Goal: Information Seeking & Learning: Learn about a topic

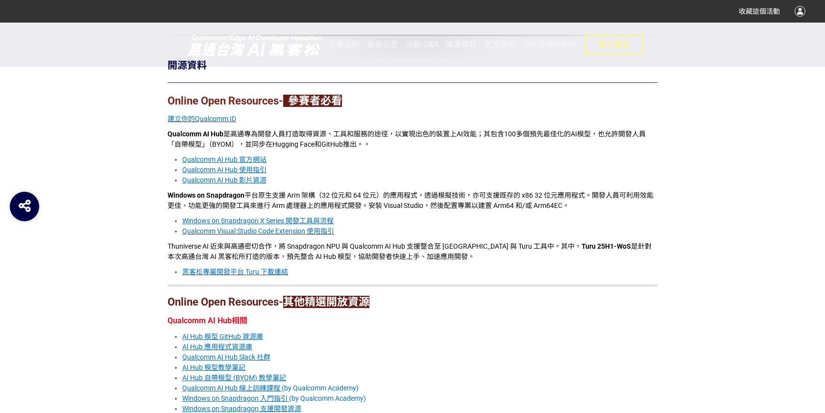
scroll to position [392, 0]
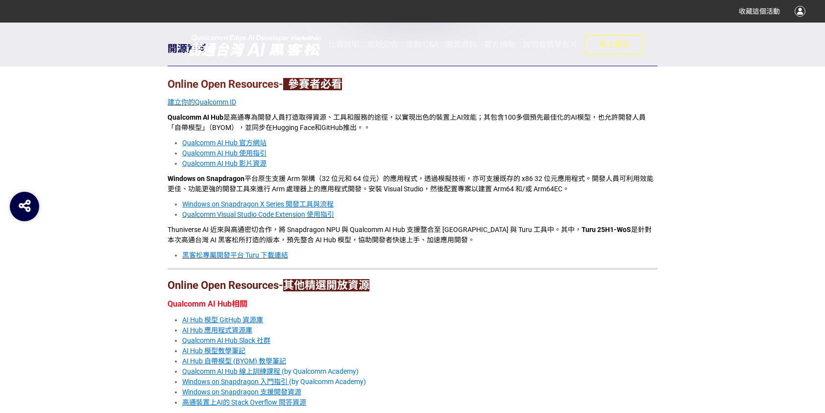
click at [379, 158] on li "Qualcomm AI Hub 影片資源" at bounding box center [419, 163] width 475 height 10
drag, startPoint x: 285, startPoint y: 179, endPoint x: 341, endPoint y: 180, distance: 55.9
click at [342, 179] on span "Windows on Snapdragon 平台原生支援 Arm 架構（32 位元和 64 位元）的應用程式，透過模擬技術，亦可支援既存的 x86 32 位元…" at bounding box center [411, 183] width 486 height 18
drag, startPoint x: 341, startPoint y: 180, endPoint x: 216, endPoint y: 179, distance: 124.9
click at [216, 179] on strong "Windows on Snapdragon" at bounding box center [206, 178] width 77 height 8
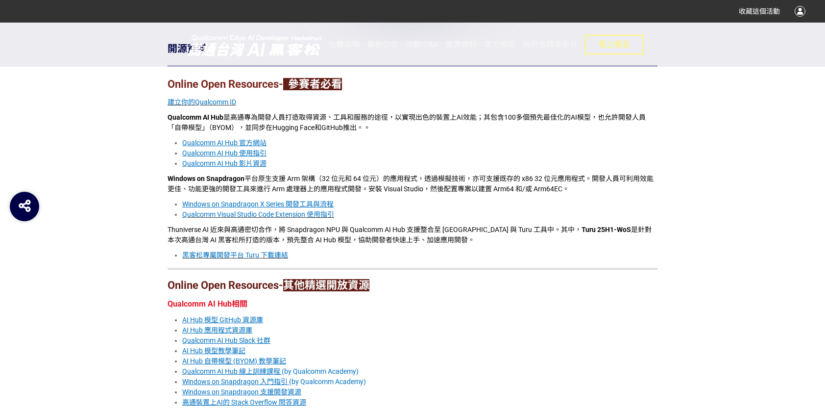
click at [217, 174] on strong "Windows on Snapdragon" at bounding box center [206, 178] width 77 height 8
click at [400, 123] on p "Qualcomm AI Hub 是高通專為開發人員打造取得資源、工具和服務的途徑，以實現出色的裝置上AI效能；其包含100多個預先最佳化的AI模型，也允許開發…" at bounding box center [413, 122] width 490 height 21
drag, startPoint x: 172, startPoint y: 116, endPoint x: 239, endPoint y: 116, distance: 66.1
click at [239, 116] on div "2025高通台灣AI黑客松 開源資料 Online Open Resources- 參賽者必看 建立你的Qualcomm ID Qualcomm AI Hub…" at bounding box center [412, 297] width 559 height 658
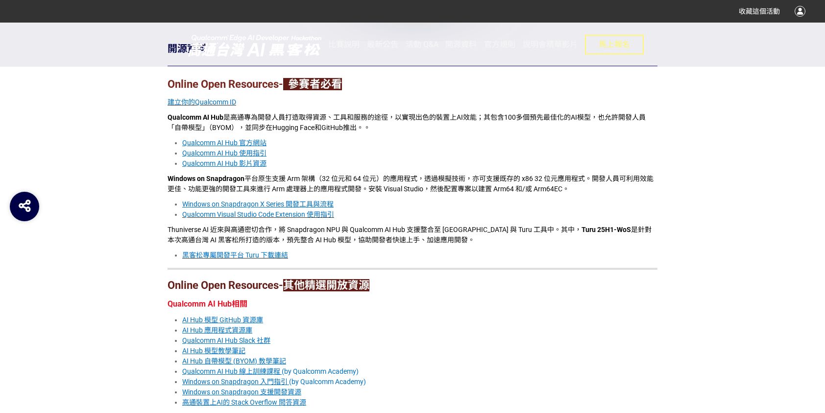
click at [457, 218] on li "Qualcomm Visual Studio Code Extension 使用指引" at bounding box center [419, 214] width 475 height 10
click at [476, 185] on span "Windows on Snapdragon 平台原生支援 Arm 架構（32 位元和 64 位元）的應用程式，透過模擬技術，亦可支援既存的 x86 32 位元…" at bounding box center [411, 183] width 486 height 18
click at [514, 236] on p "Thuniverse AI 近來與高通密切合作，將 Snapdragon NPU 與 Qualcomm AI Hub 支援整合至 [GEOGRAPHIC_DA…" at bounding box center [413, 234] width 490 height 21
click at [476, 228] on span "Thuniverse AI 近來與高通密切合作，將 Snapdragon NPU 與 Qualcomm AI Hub 支援整合至 [GEOGRAPHIC_DA…" at bounding box center [410, 234] width 484 height 18
click at [440, 234] on p "Thuniverse AI 近來與高通密切合作，將 Snapdragon NPU 與 Qualcomm AI Hub 支援整合至 [GEOGRAPHIC_DA…" at bounding box center [413, 234] width 490 height 21
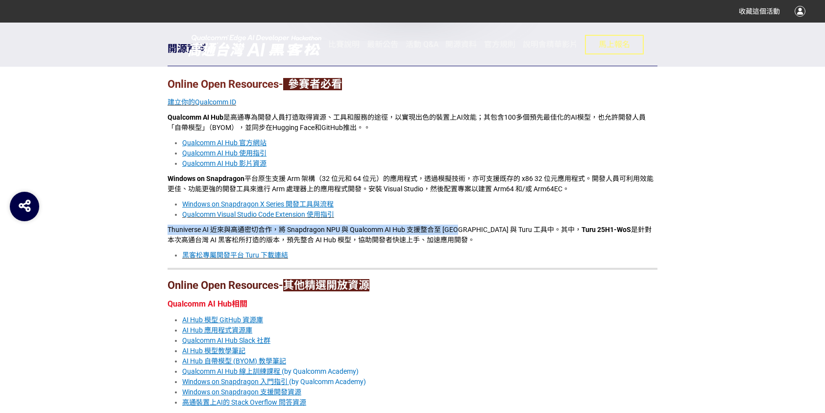
drag, startPoint x: 448, startPoint y: 235, endPoint x: 164, endPoint y: 222, distance: 284.9
click at [164, 222] on div "2025高通台灣AI黑客松 開源資料 Online Open Resources- 參賽者必看 建立你的Qualcomm ID Qualcomm AI Hub…" at bounding box center [412, 297] width 559 height 658
drag, startPoint x: 164, startPoint y: 222, endPoint x: 467, endPoint y: 230, distance: 303.4
click at [467, 230] on span "Thuniverse AI 近來與高通密切合作，將 Snapdragon NPU 與 Qualcomm AI Hub 支援整合至 [GEOGRAPHIC_DA…" at bounding box center [410, 234] width 484 height 18
